Goal: Task Accomplishment & Management: Complete application form

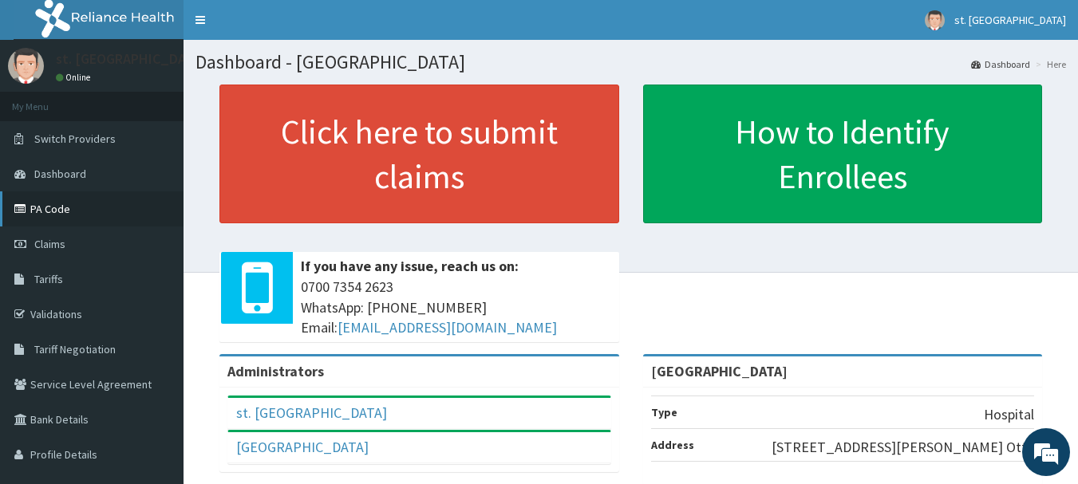
click at [49, 208] on link "PA Code" at bounding box center [91, 208] width 183 height 35
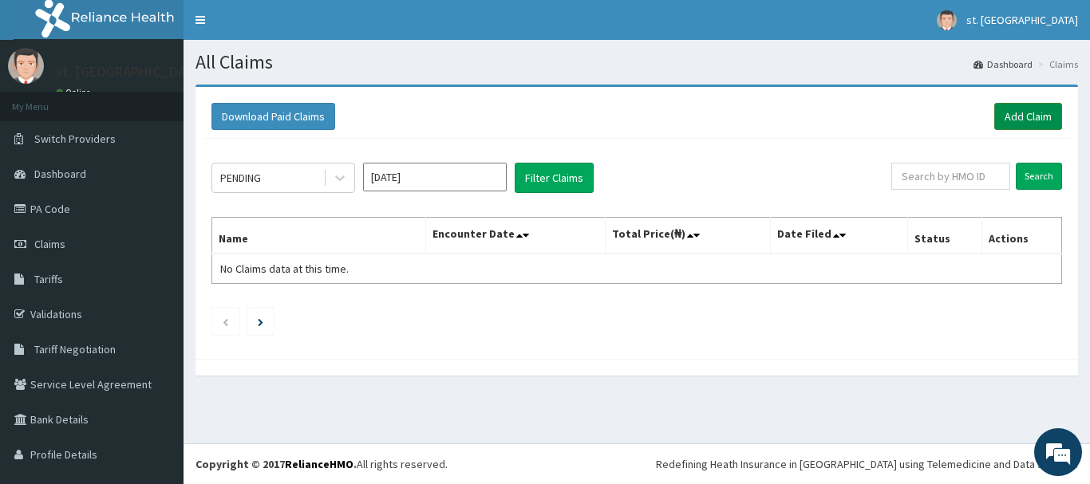
click at [994, 120] on link "Add Claim" at bounding box center [1028, 116] width 68 height 27
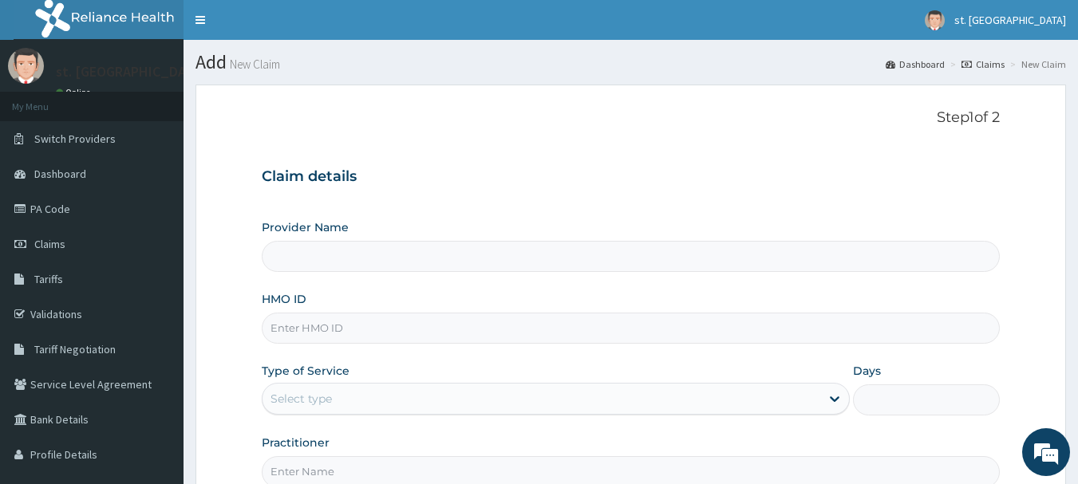
type input "[GEOGRAPHIC_DATA]"
click at [298, 323] on input "HMO ID" at bounding box center [631, 328] width 739 height 31
paste input "EIA/10274/A"
type input "EIA/10274/A"
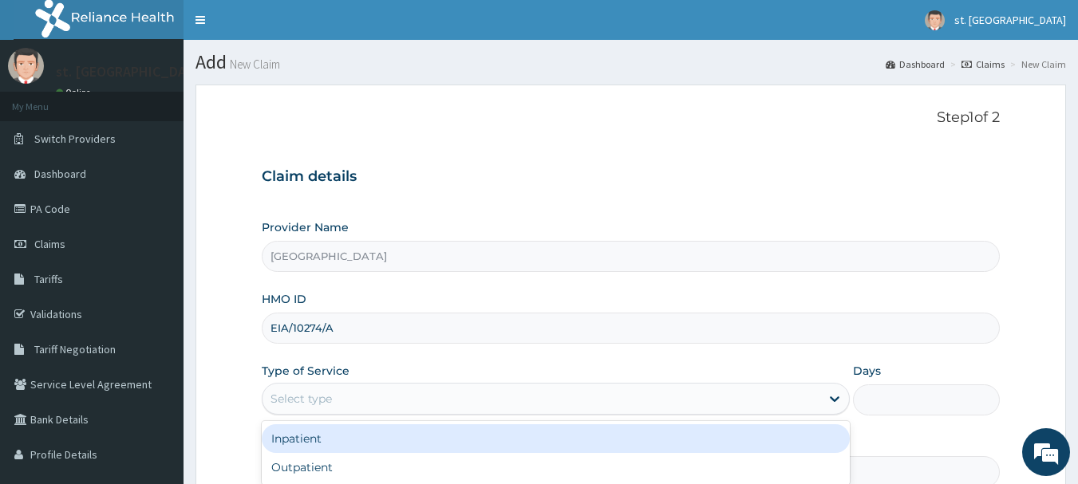
click at [445, 401] on div "Select type" at bounding box center [541, 399] width 558 height 26
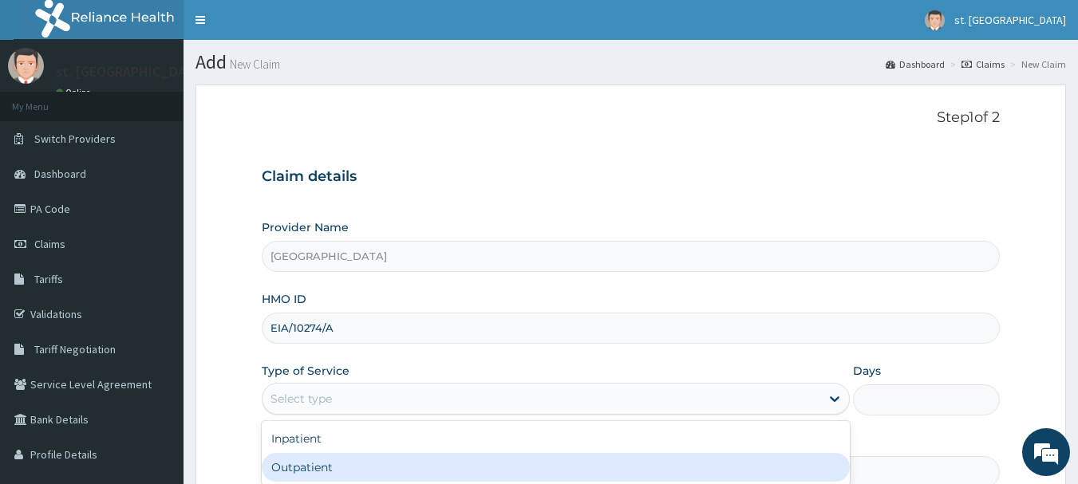
click at [324, 466] on div "Outpatient" at bounding box center [556, 467] width 588 height 29
type input "1"
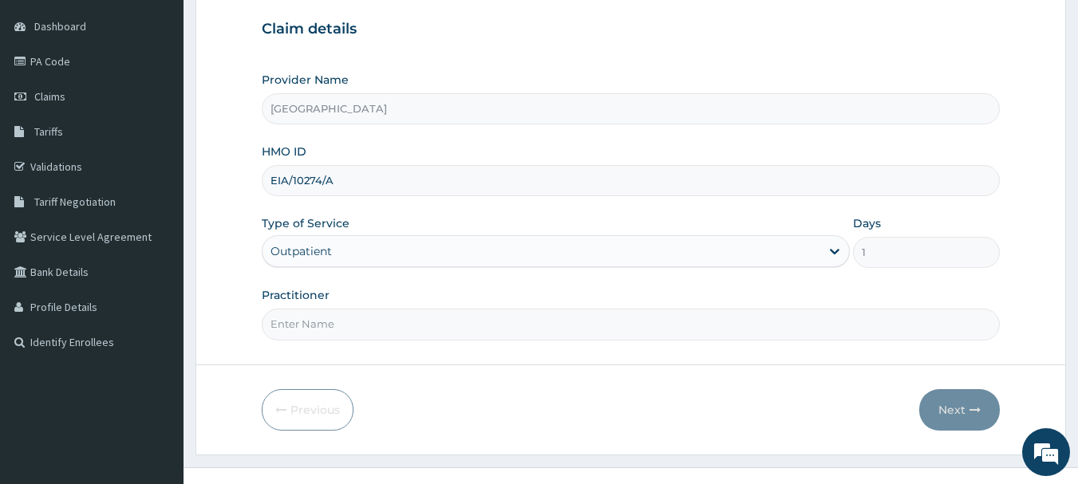
scroll to position [171, 0]
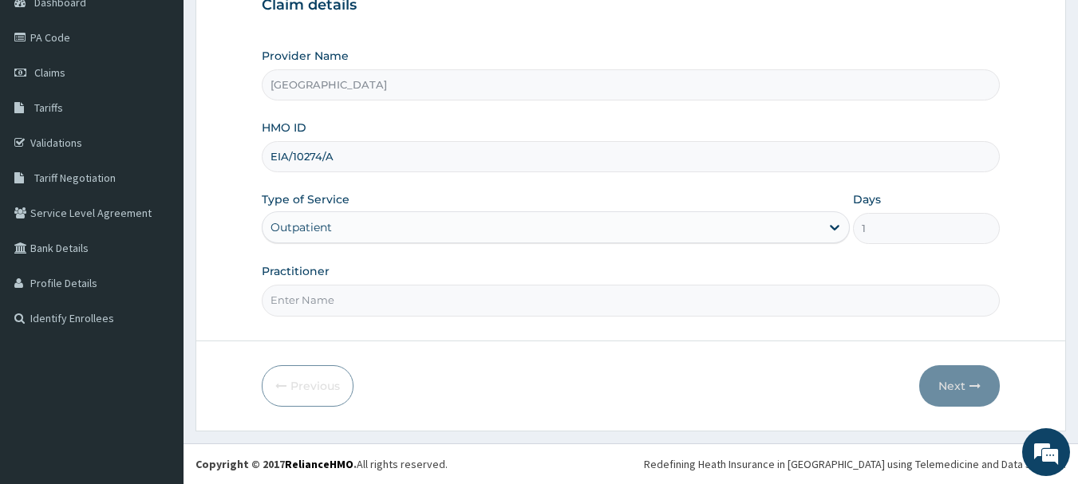
click at [507, 300] on input "Practitioner" at bounding box center [631, 300] width 739 height 31
type input "DR OLUFUNSO"
click at [944, 381] on button "Next" at bounding box center [959, 385] width 81 height 41
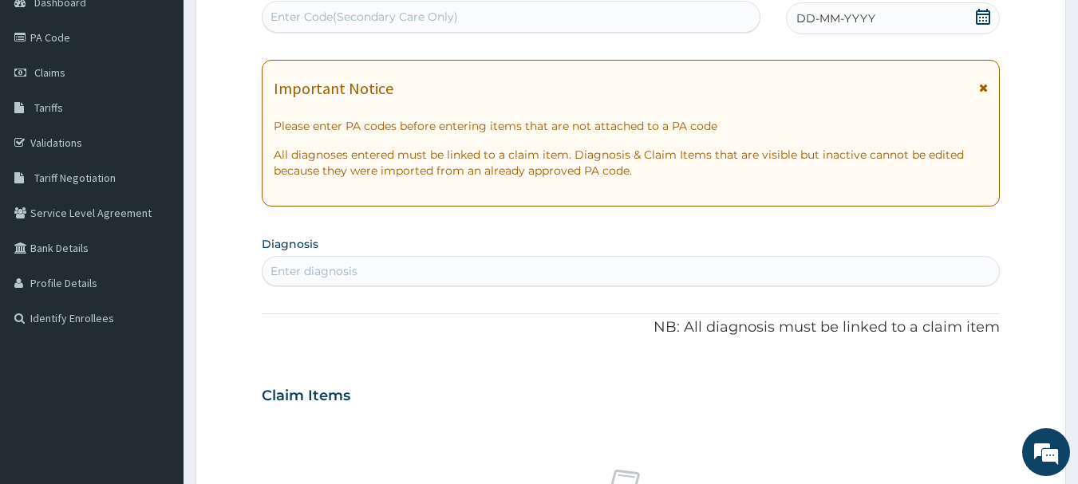
click at [649, 14] on div "Enter Code(Secondary Care Only)" at bounding box center [511, 17] width 498 height 26
paste input "PA/65C839"
type input "PA/65C839"
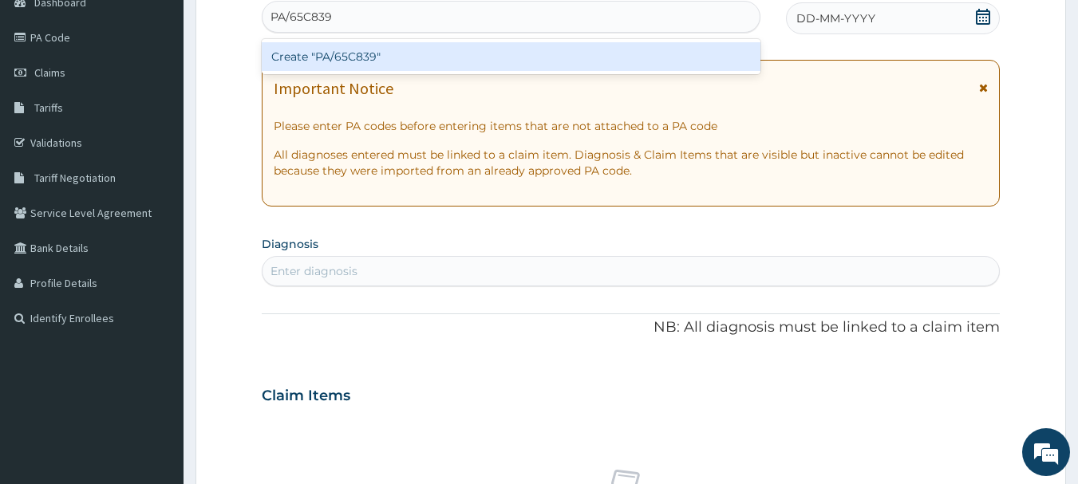
click at [435, 65] on div "Create "PA/65C839"" at bounding box center [511, 56] width 499 height 29
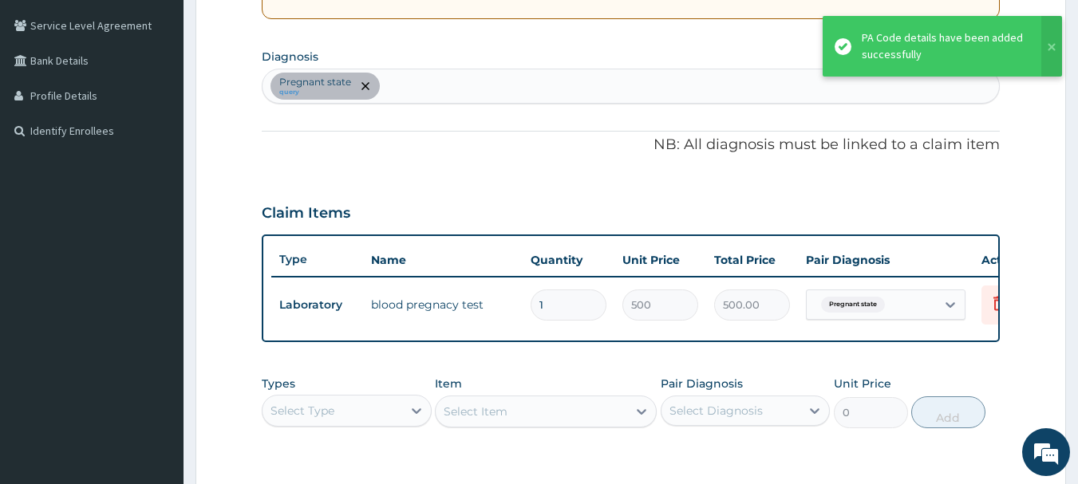
scroll to position [363, 0]
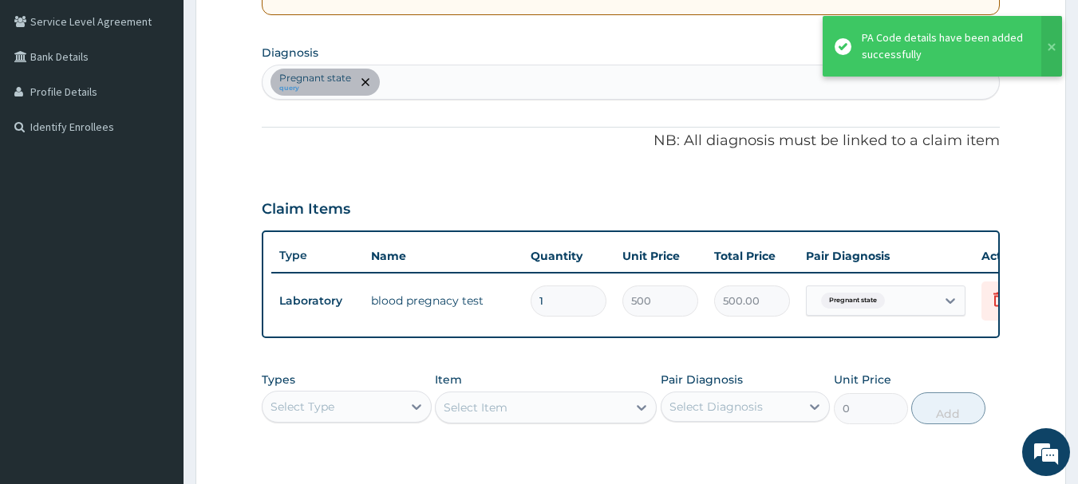
click at [478, 89] on div "Pregnant state query" at bounding box center [630, 81] width 737 height 33
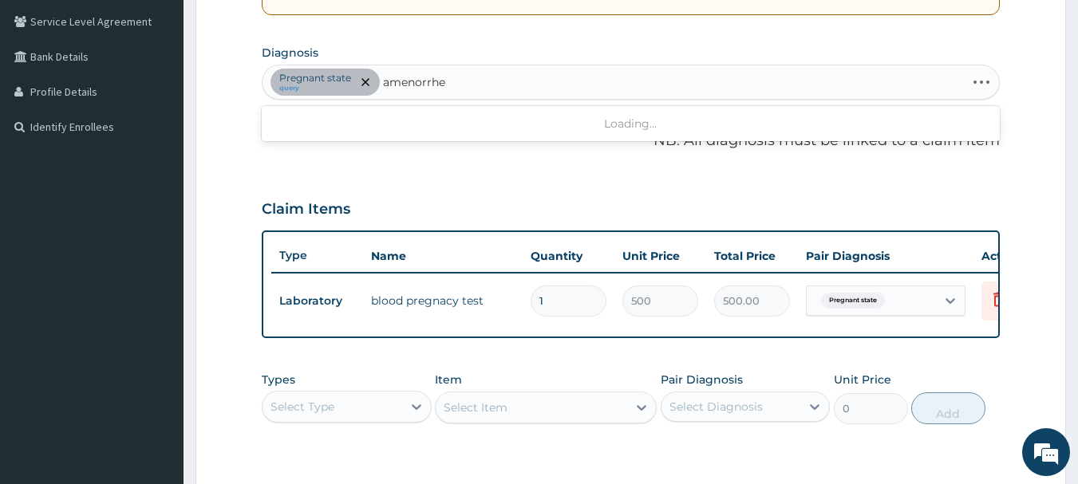
type input "amenorrhea"
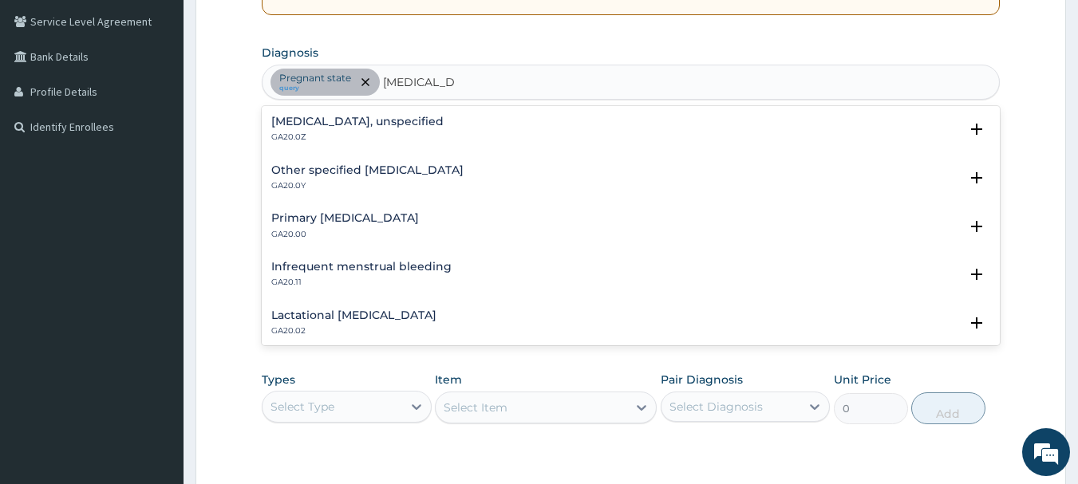
click at [334, 128] on div "Amenorrhoea, unspecified GA20.0Z" at bounding box center [357, 130] width 172 height 28
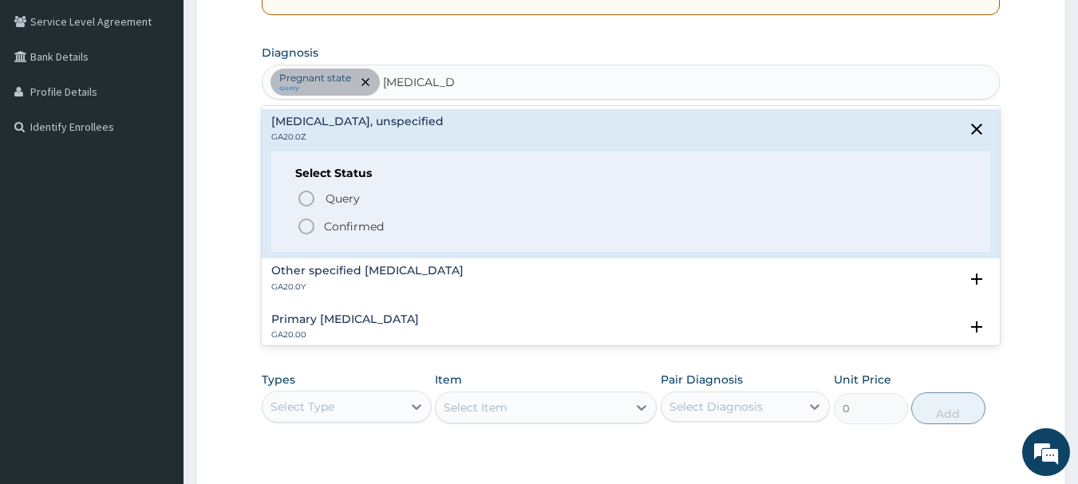
click at [308, 224] on icon "status option filled" at bounding box center [306, 226] width 19 height 19
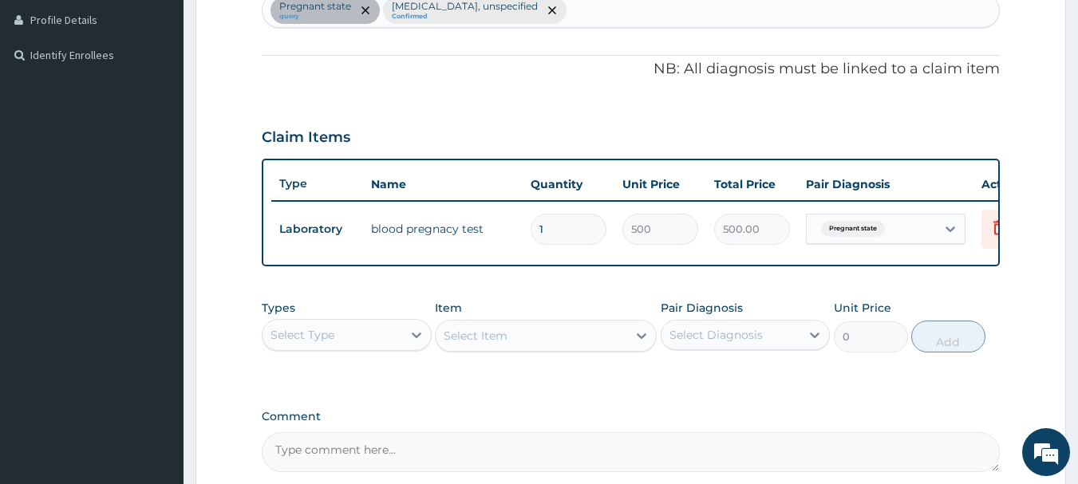
scroll to position [602, 0]
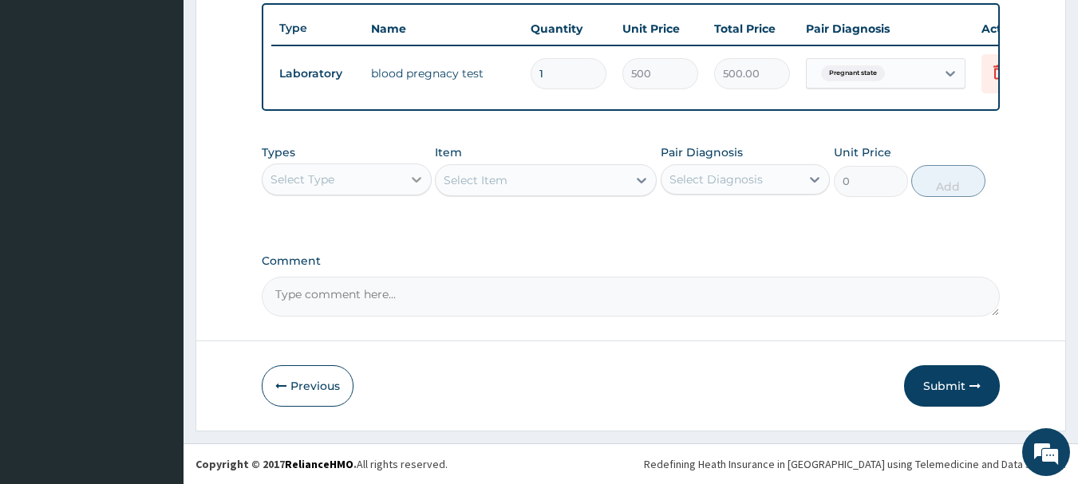
click at [402, 180] on div at bounding box center [416, 179] width 29 height 29
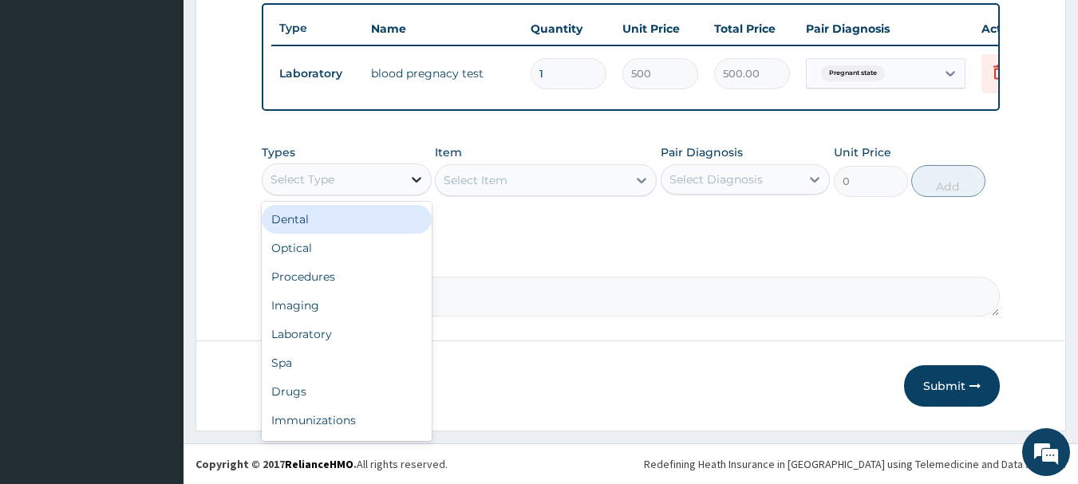
type input "p"
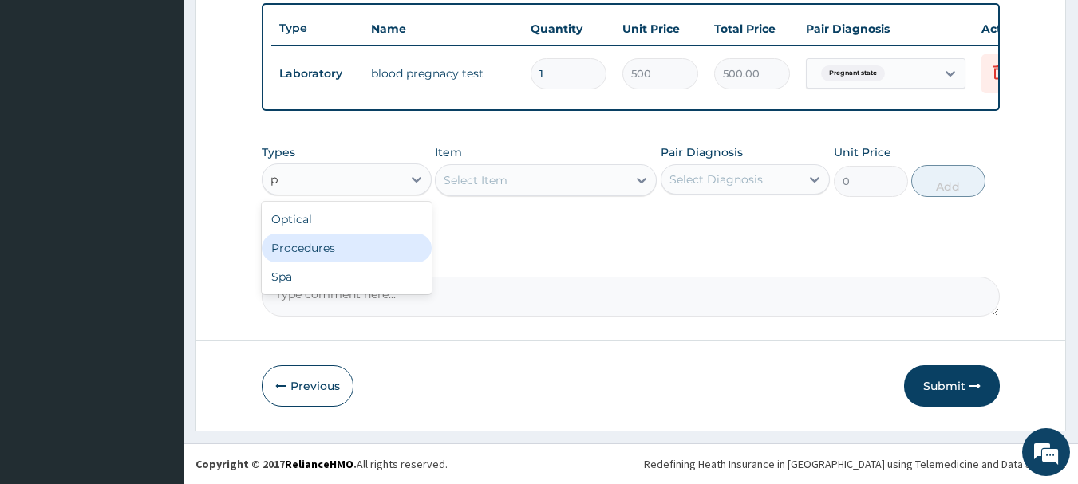
click at [360, 254] on div "Procedures" at bounding box center [347, 248] width 170 height 29
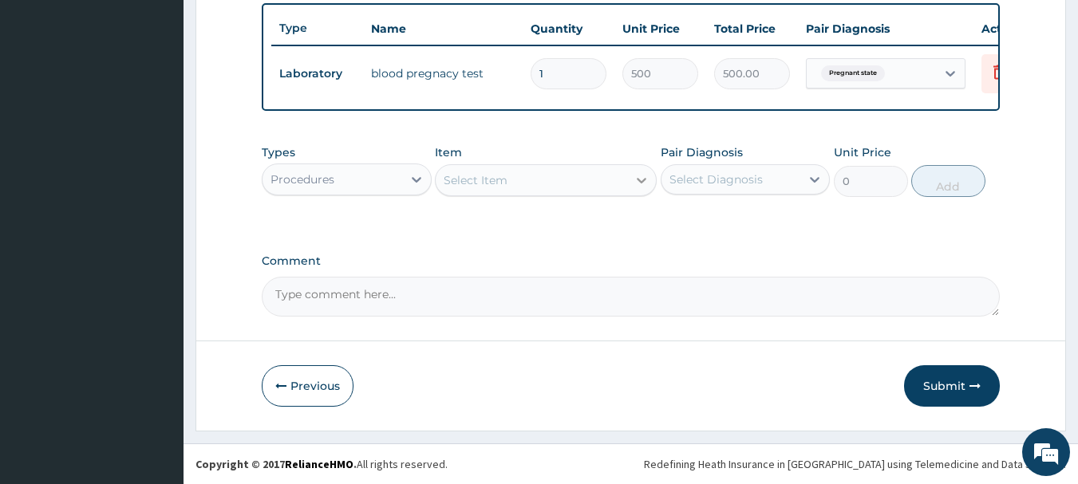
click at [637, 180] on icon at bounding box center [641, 180] width 16 height 16
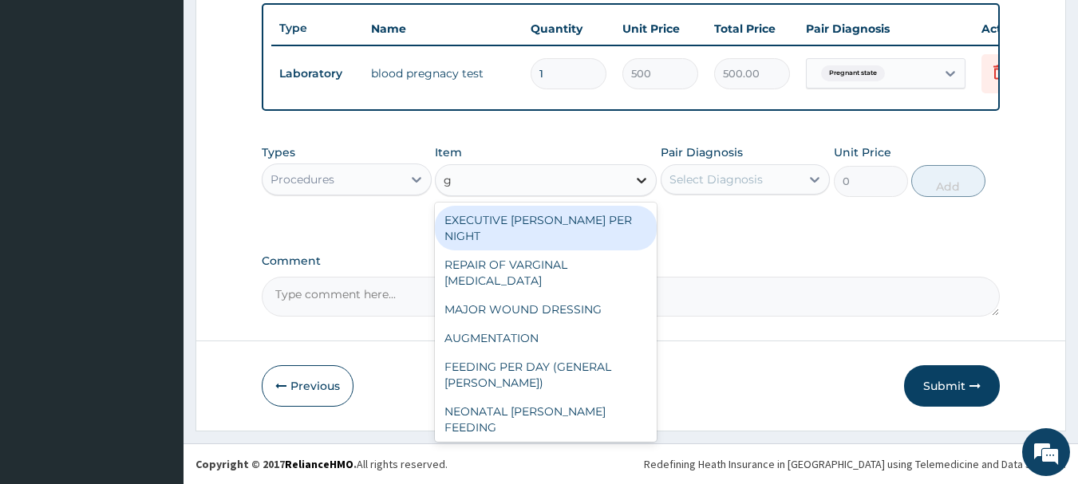
type input "gp"
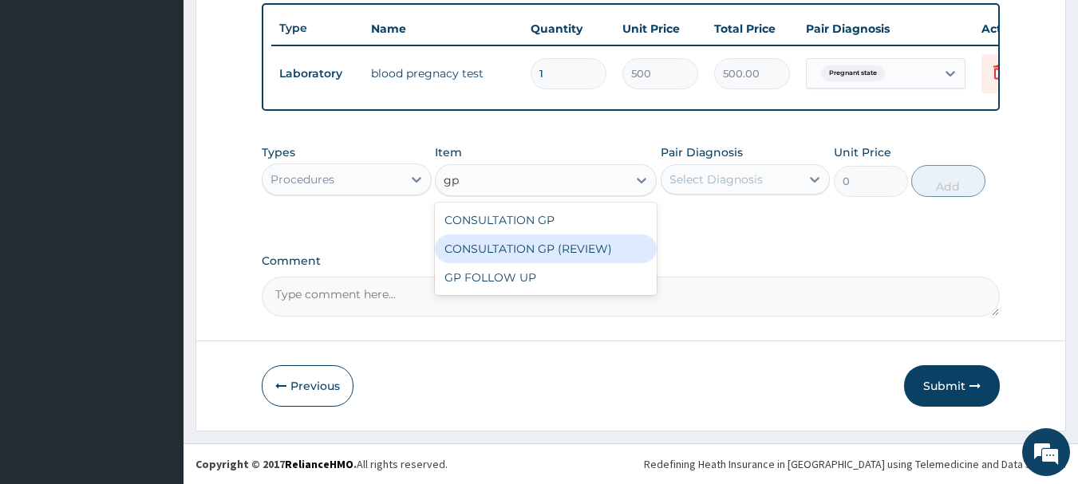
click at [564, 243] on div "CONSULTATION GP (REVIEW)" at bounding box center [546, 248] width 222 height 29
type input "2000"
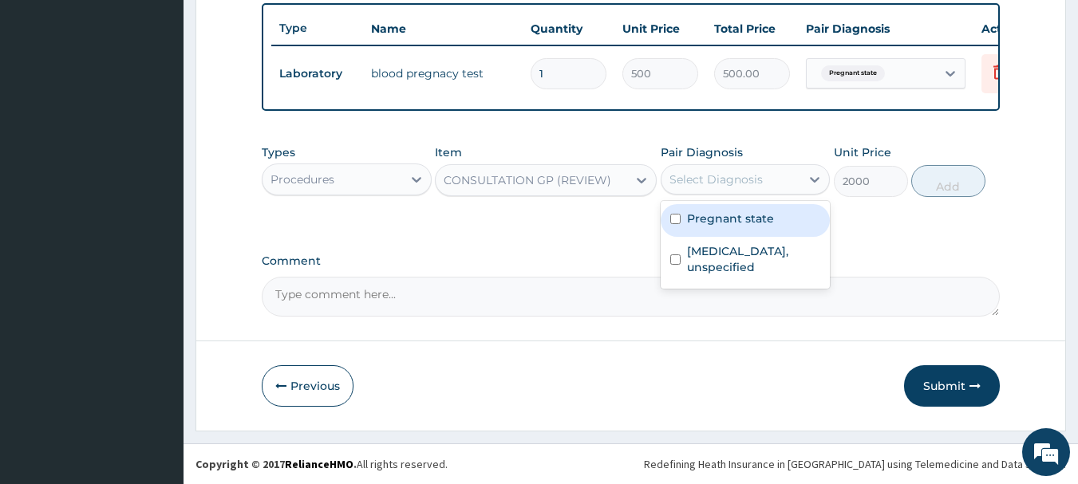
click at [715, 177] on div "Select Diagnosis" at bounding box center [715, 179] width 93 height 16
click at [707, 229] on div "Pregnant state" at bounding box center [745, 220] width 170 height 33
checkbox input "true"
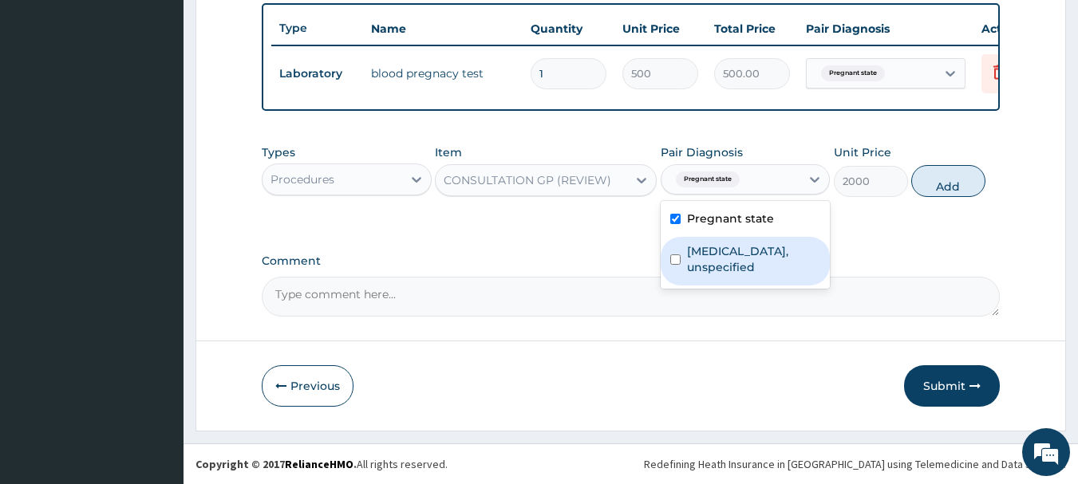
click at [712, 251] on label "Amenorrhoea, unspecified" at bounding box center [754, 259] width 134 height 32
checkbox input "true"
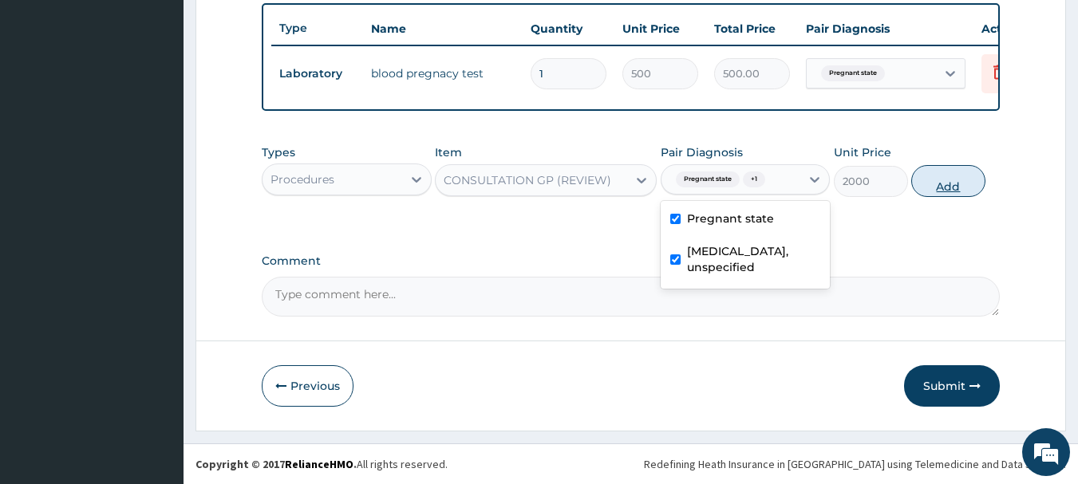
click at [929, 190] on button "Add" at bounding box center [948, 181] width 74 height 32
type input "0"
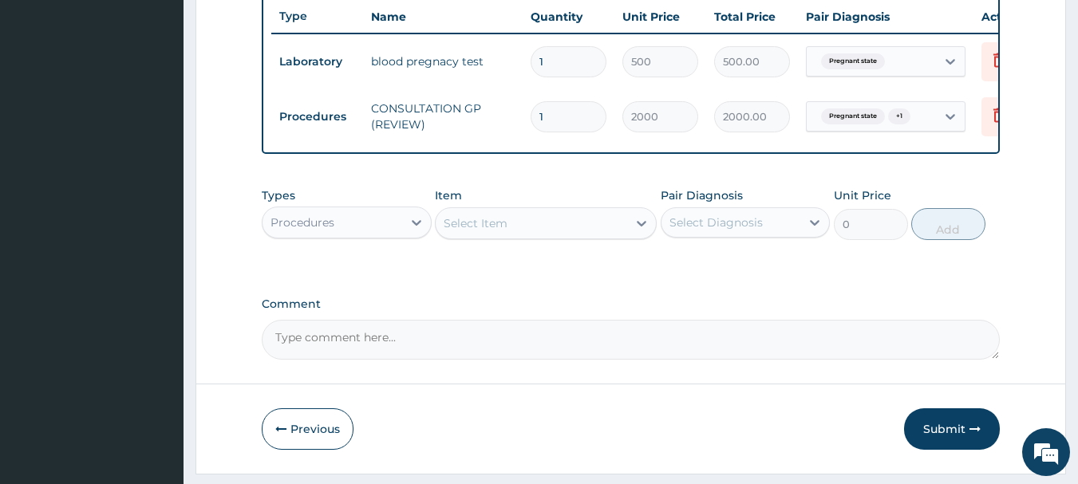
scroll to position [657, 0]
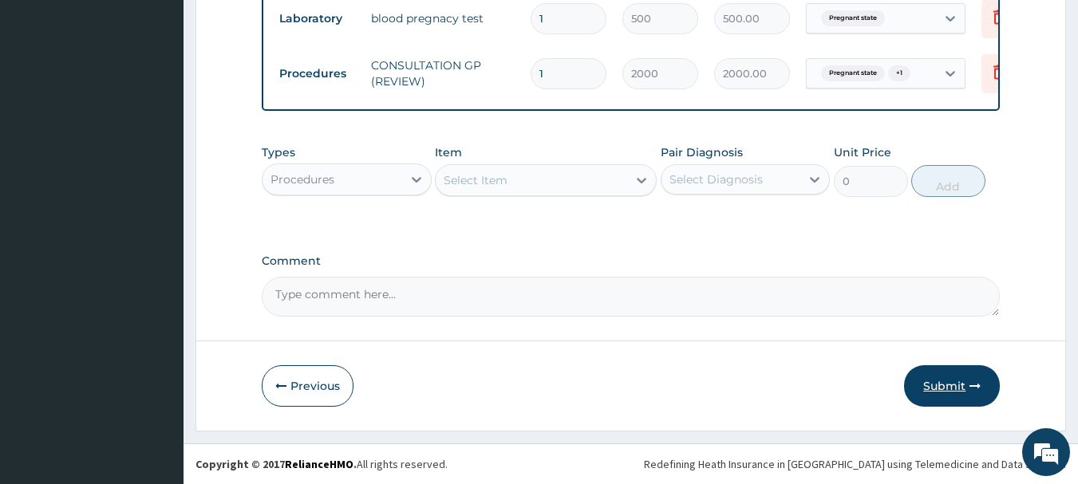
click at [940, 392] on button "Submit" at bounding box center [952, 385] width 96 height 41
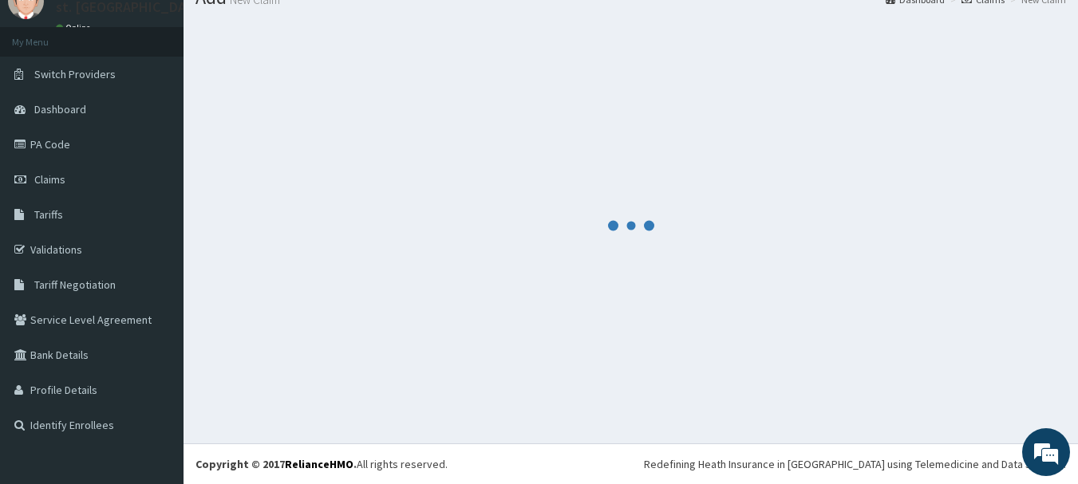
scroll to position [65, 0]
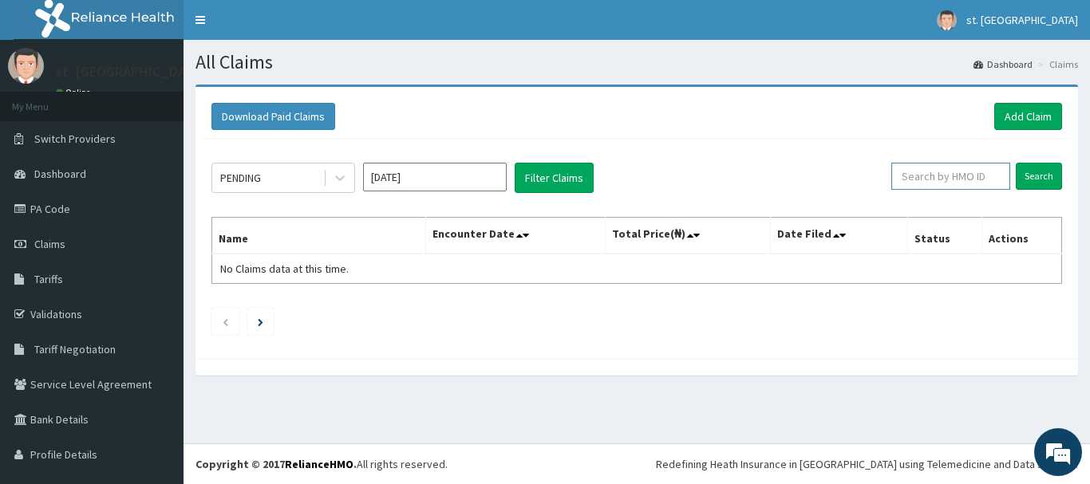
click at [942, 177] on input "text" at bounding box center [950, 176] width 119 height 27
paste input "EIA/10274/A"
type input "EIA/10274/A"
click at [344, 175] on icon at bounding box center [340, 178] width 16 height 16
click at [565, 177] on button "Filter Claims" at bounding box center [553, 178] width 79 height 30
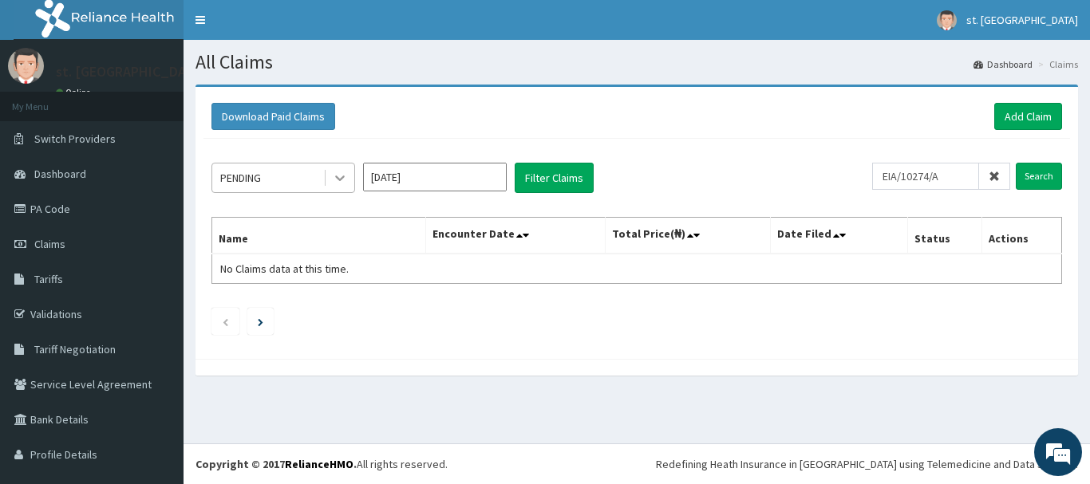
click at [332, 181] on icon at bounding box center [340, 178] width 16 height 16
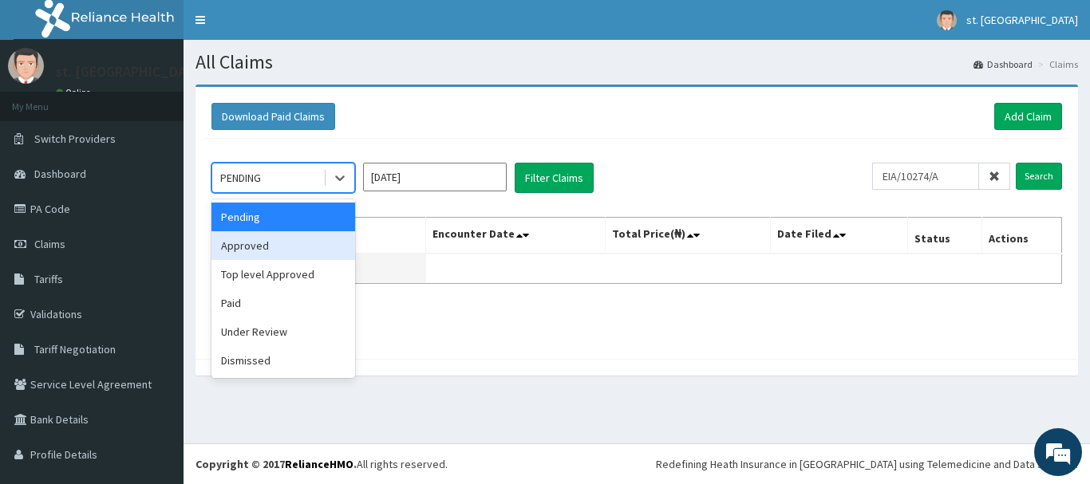
click at [293, 254] on div "Approved" at bounding box center [283, 245] width 144 height 29
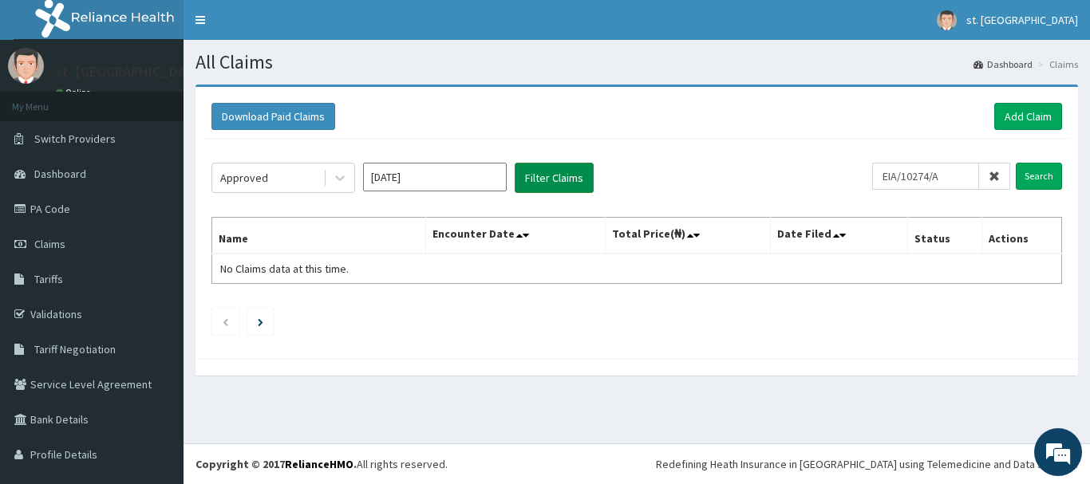
click at [558, 173] on button "Filter Claims" at bounding box center [553, 178] width 79 height 30
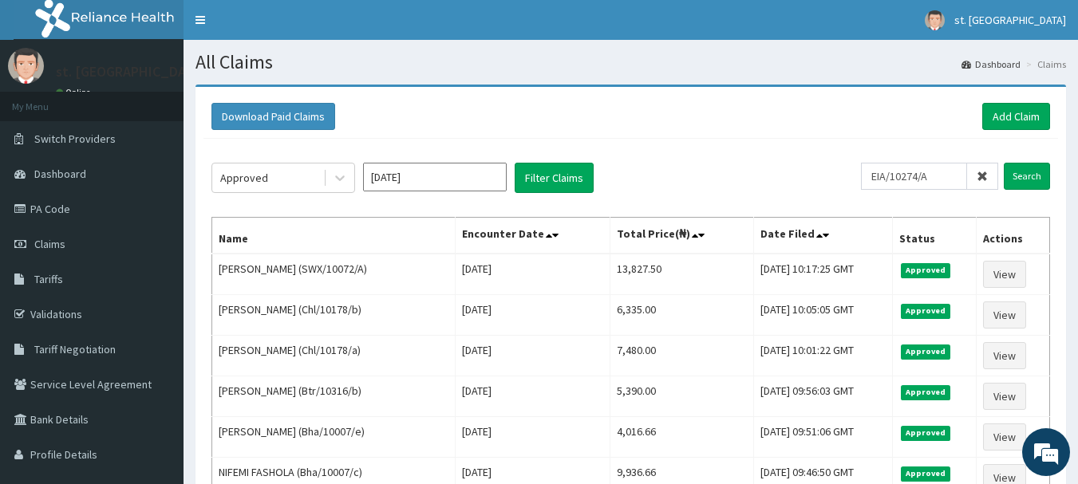
click at [982, 179] on icon at bounding box center [981, 176] width 11 height 11
click at [952, 172] on input "text" at bounding box center [939, 176] width 118 height 27
paste input "EIA/10274/A"
type input "EIA/10274/A"
click at [1019, 175] on input "Search" at bounding box center [1026, 176] width 46 height 27
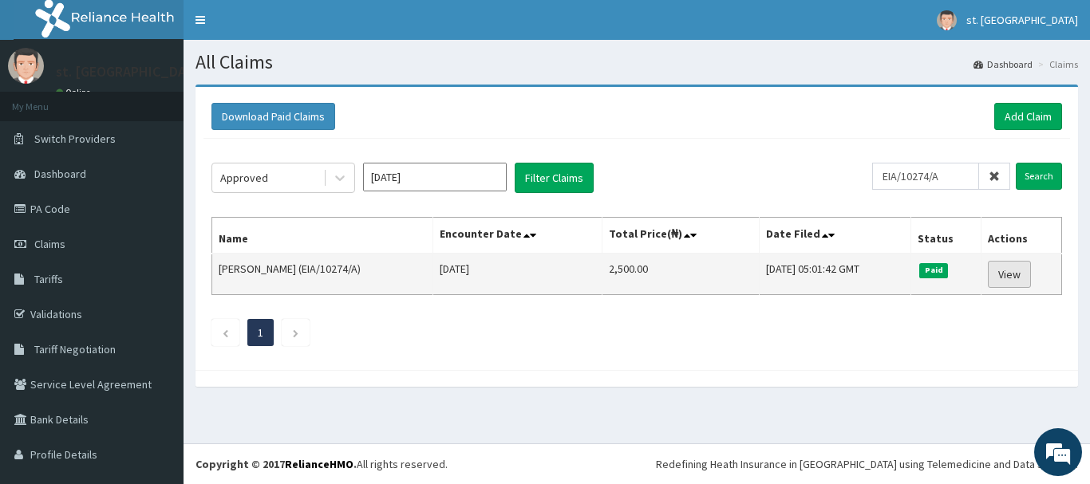
click at [995, 274] on link "View" at bounding box center [1008, 274] width 43 height 27
